Goal: Information Seeking & Learning: Learn about a topic

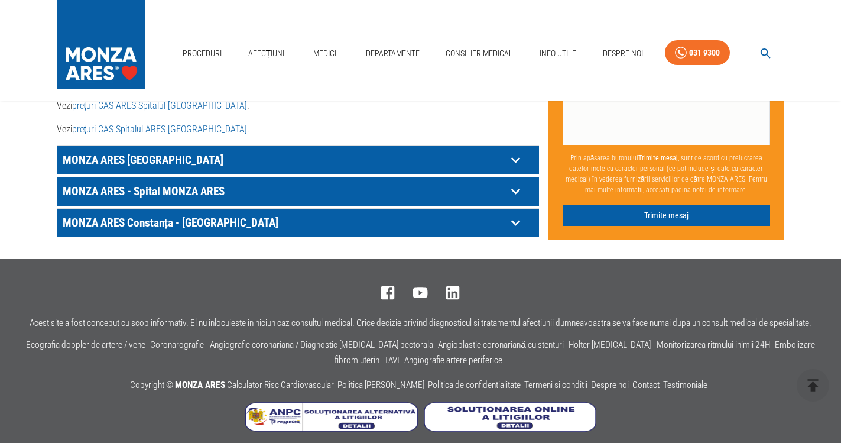
scroll to position [699, 0]
click at [516, 182] on icon at bounding box center [516, 191] width 18 height 18
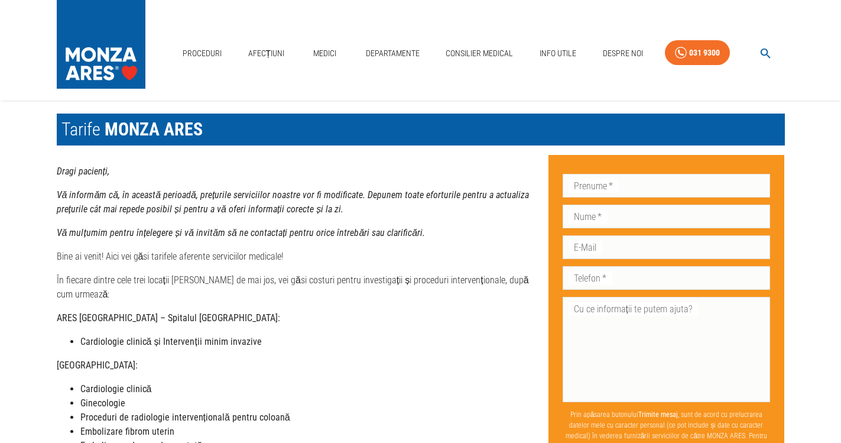
scroll to position [0, 0]
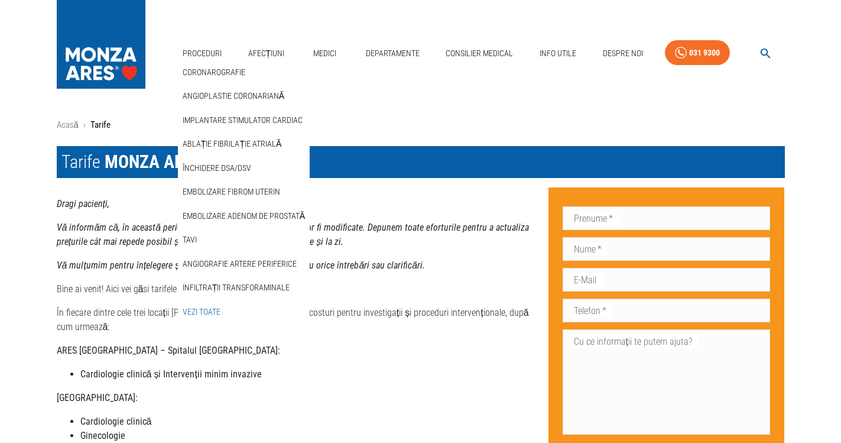
click at [210, 313] on link "Vezi Toate" at bounding box center [201, 312] width 43 height 20
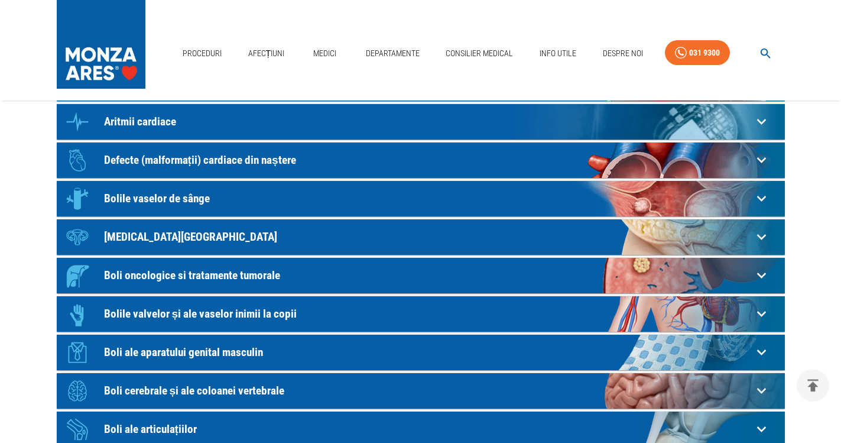
scroll to position [241, 0]
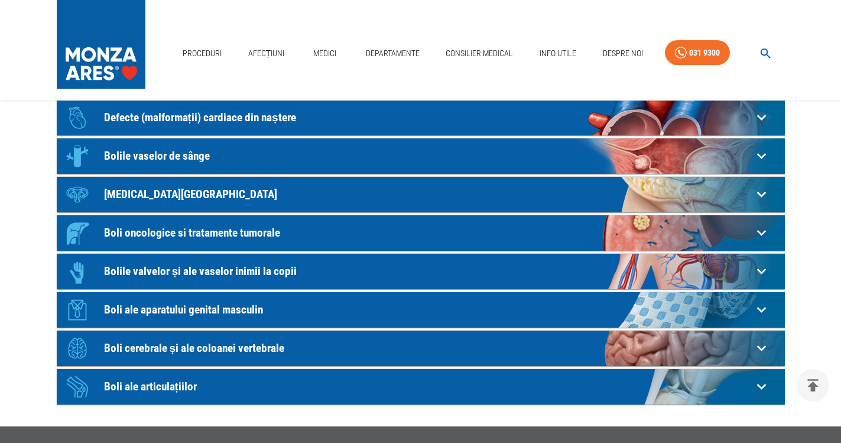
click at [189, 349] on p "Boli cerebrale și ale coloanei vertebrale" at bounding box center [428, 348] width 649 height 12
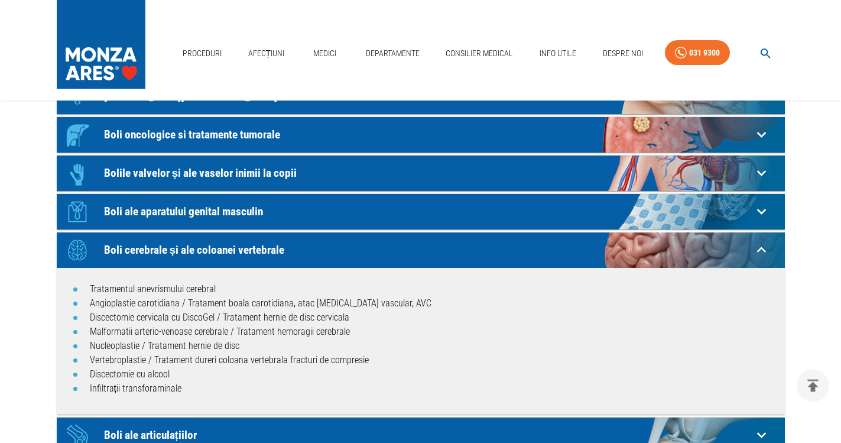
scroll to position [362, 0]
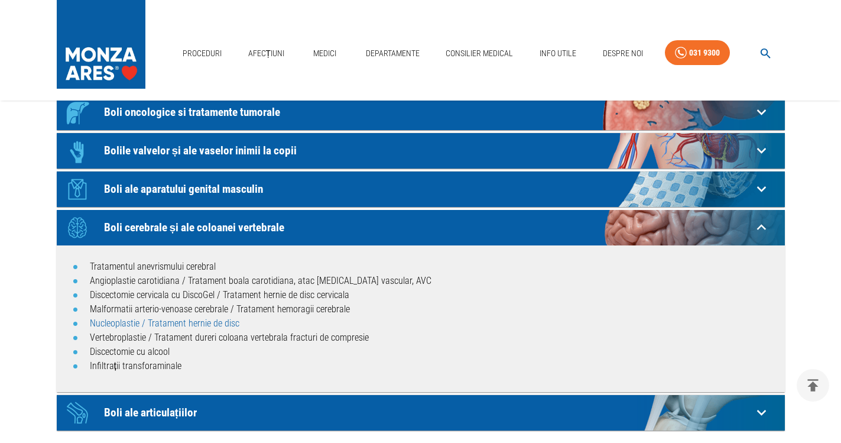
click at [184, 320] on link "Nucleoplastie / Tratament hernie de disc" at bounding box center [165, 323] width 150 height 11
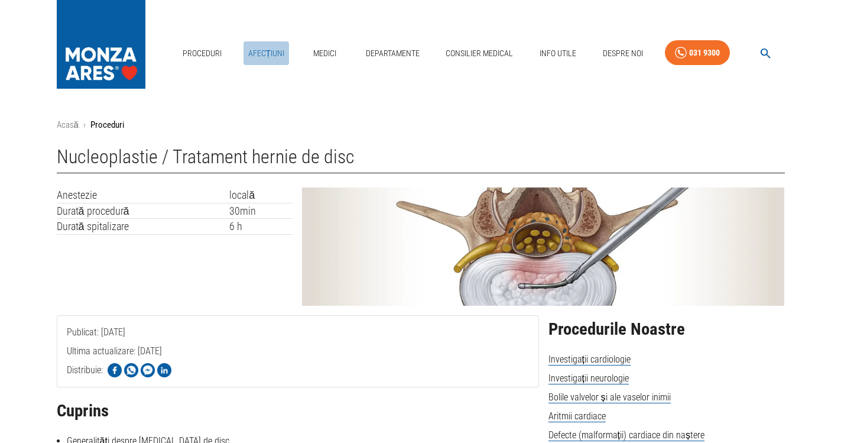
click at [262, 56] on link "Afecțiuni" at bounding box center [267, 53] width 46 height 24
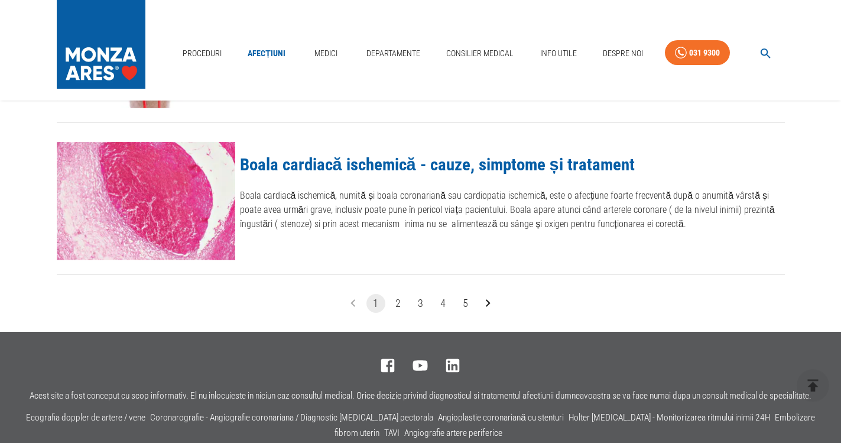
scroll to position [1506, 0]
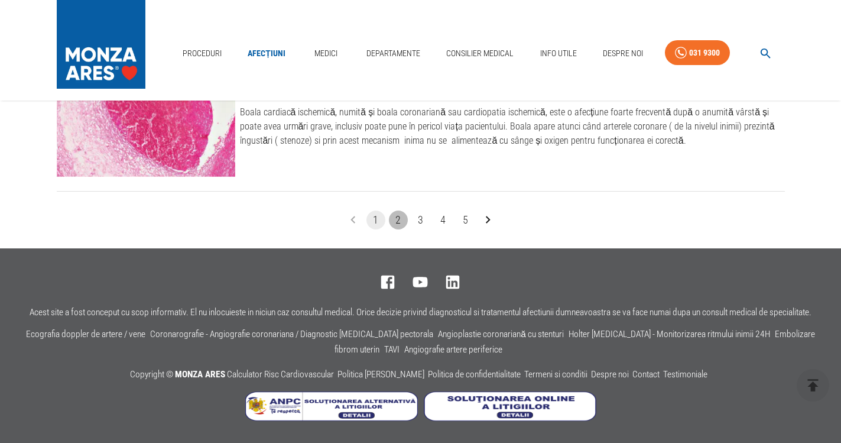
click at [398, 222] on button "2" at bounding box center [398, 220] width 19 height 19
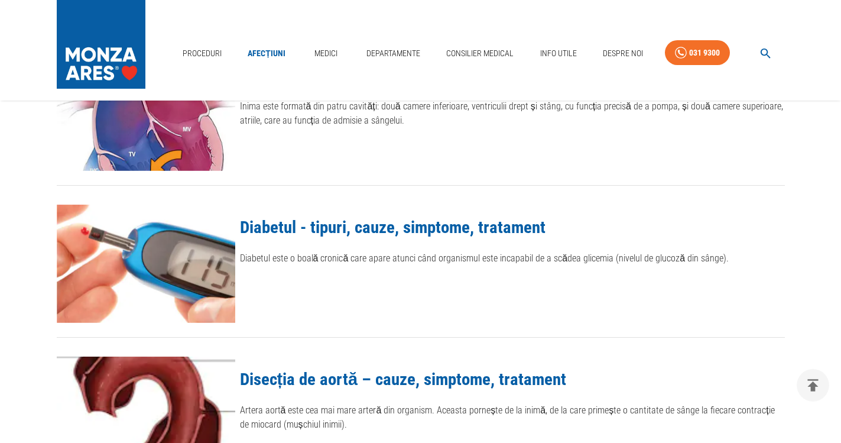
scroll to position [1327, 0]
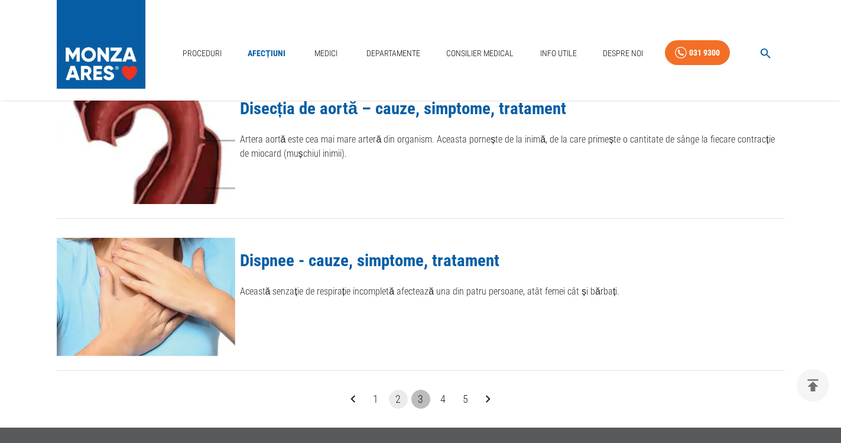
click at [417, 397] on button "3" at bounding box center [421, 399] width 19 height 19
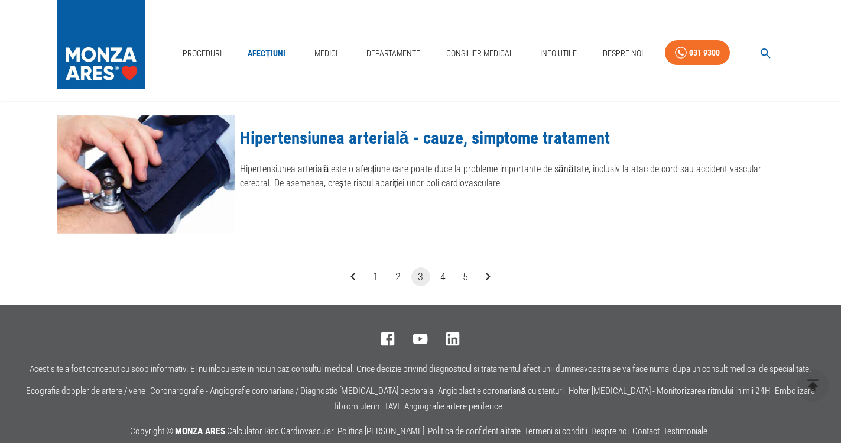
scroll to position [1506, 0]
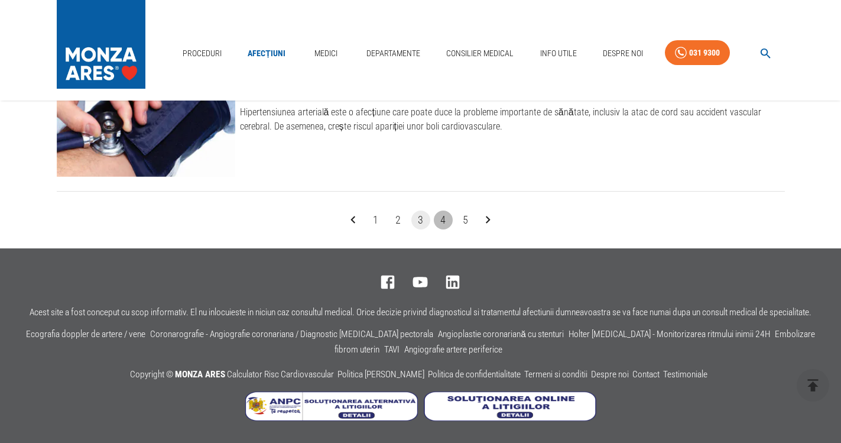
click at [444, 218] on button "4" at bounding box center [443, 220] width 19 height 19
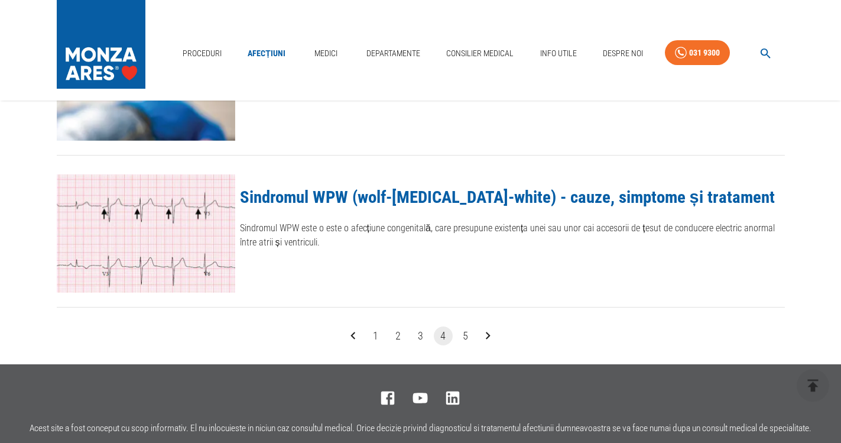
scroll to position [1506, 0]
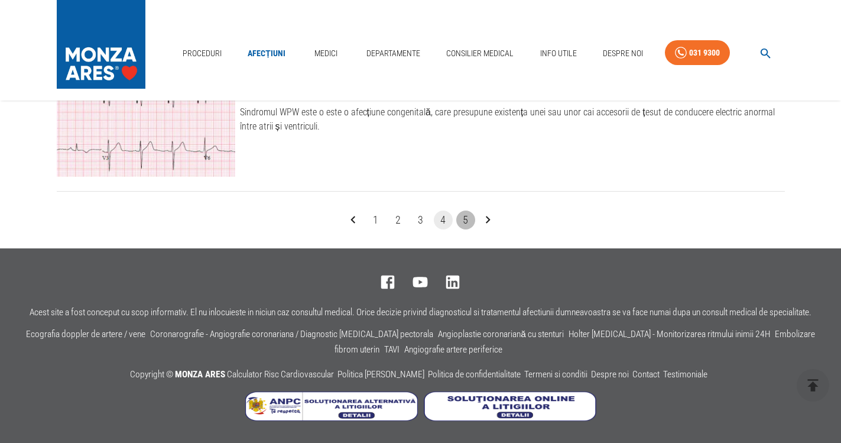
click at [466, 222] on button "5" at bounding box center [465, 220] width 19 height 19
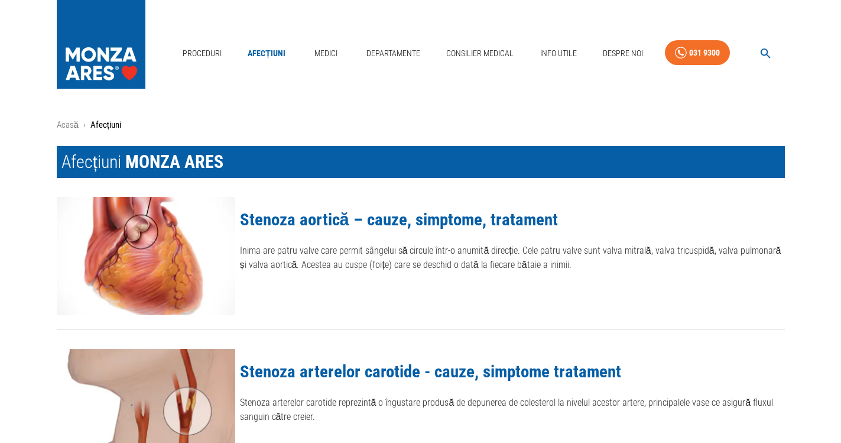
scroll to position [1506, 0]
